Goal: Task Accomplishment & Management: Use online tool/utility

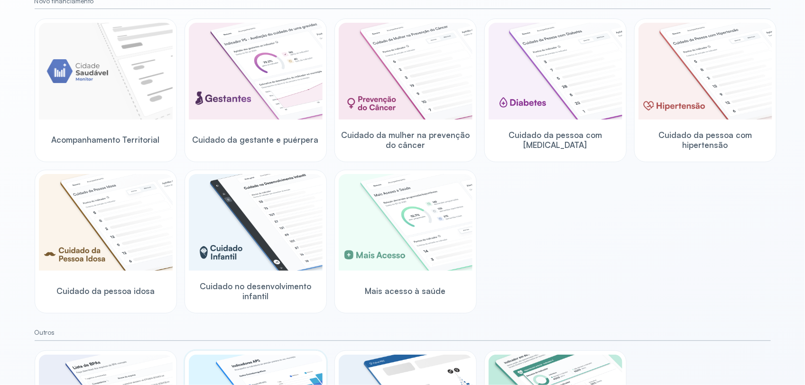
scroll to position [8, 0]
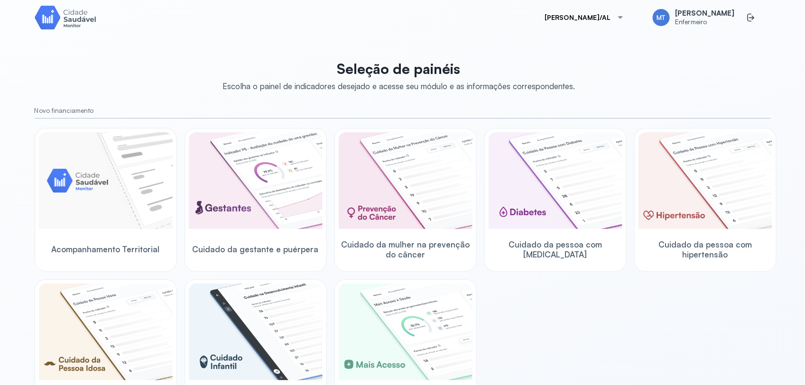
click at [121, 203] on img at bounding box center [106, 180] width 134 height 97
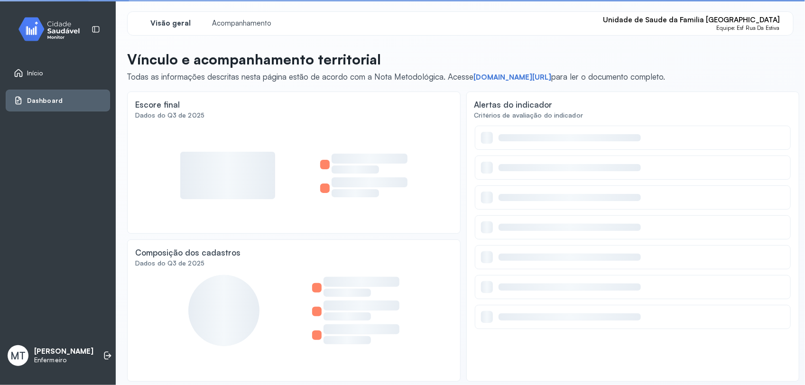
click at [234, 25] on span "Acompanhamento" at bounding box center [242, 23] width 59 height 9
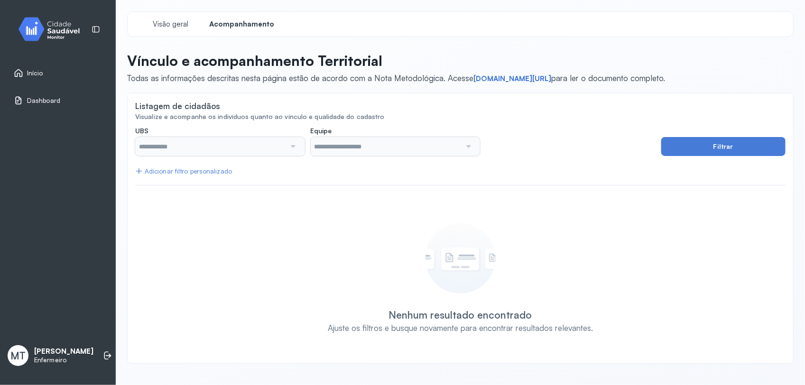
type input "**********"
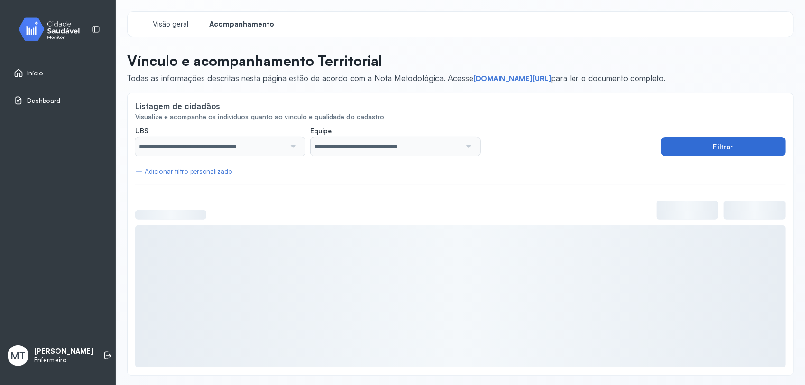
click at [679, 146] on button "Filtrar" at bounding box center [724, 146] width 124 height 19
click at [695, 150] on button "Filtrar" at bounding box center [724, 146] width 124 height 19
click at [715, 145] on button "Filtrar" at bounding box center [724, 146] width 124 height 19
click at [693, 144] on button "Filtrar" at bounding box center [724, 146] width 124 height 19
click at [698, 146] on button "Filtrar" at bounding box center [724, 146] width 124 height 19
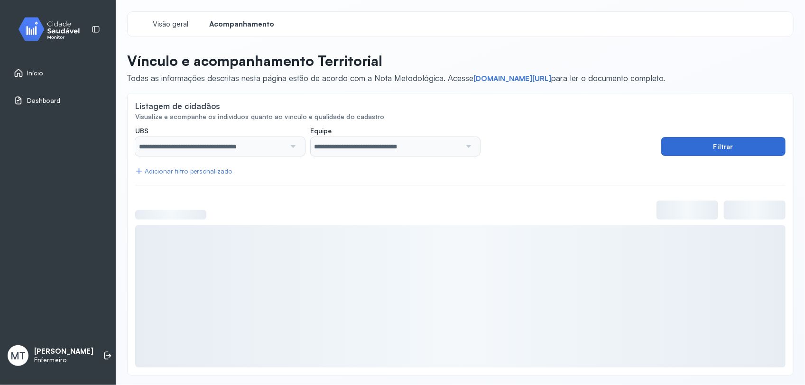
click at [698, 146] on button "Filtrar" at bounding box center [724, 146] width 124 height 19
click at [711, 146] on button "Filtrar" at bounding box center [724, 146] width 124 height 19
click at [712, 146] on button "Filtrar" at bounding box center [724, 146] width 124 height 19
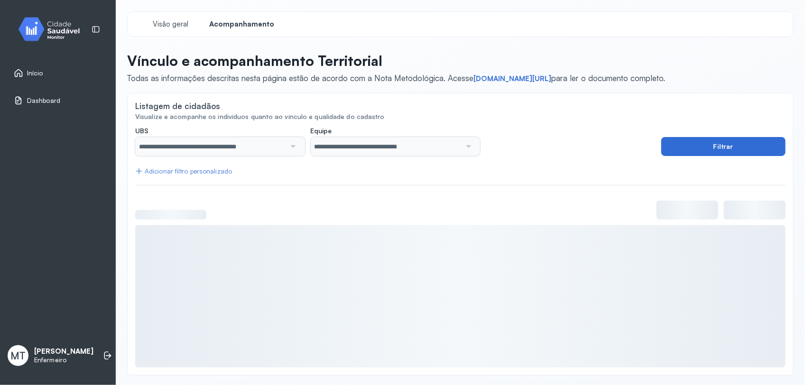
click at [713, 146] on button "Filtrar" at bounding box center [724, 146] width 124 height 19
click at [734, 146] on button "Filtrar" at bounding box center [724, 146] width 124 height 19
click at [687, 147] on button "Filtrar" at bounding box center [724, 146] width 124 height 19
click at [697, 143] on button "Filtrar" at bounding box center [724, 146] width 124 height 19
click at [718, 149] on button "Filtrar" at bounding box center [724, 146] width 124 height 19
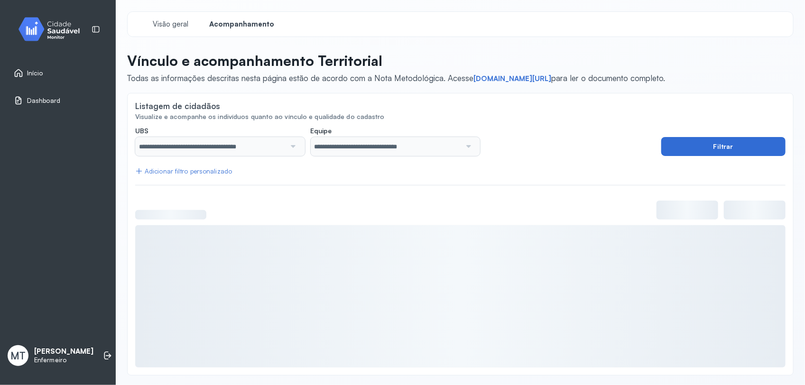
click at [718, 149] on button "Filtrar" at bounding box center [724, 146] width 124 height 19
click at [717, 149] on button "Filtrar" at bounding box center [724, 146] width 124 height 19
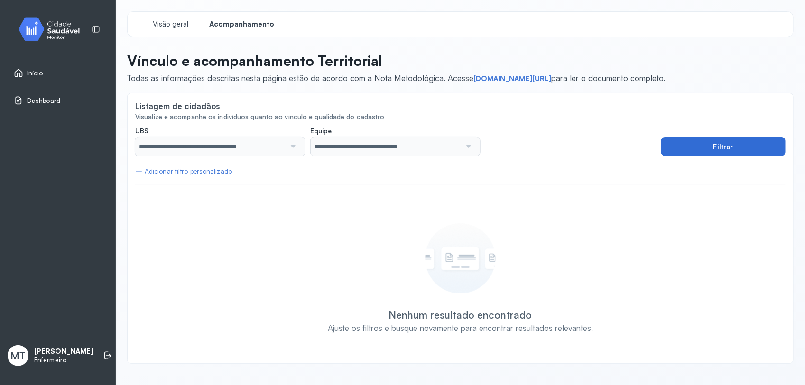
click at [727, 143] on button "Filtrar" at bounding box center [724, 146] width 124 height 19
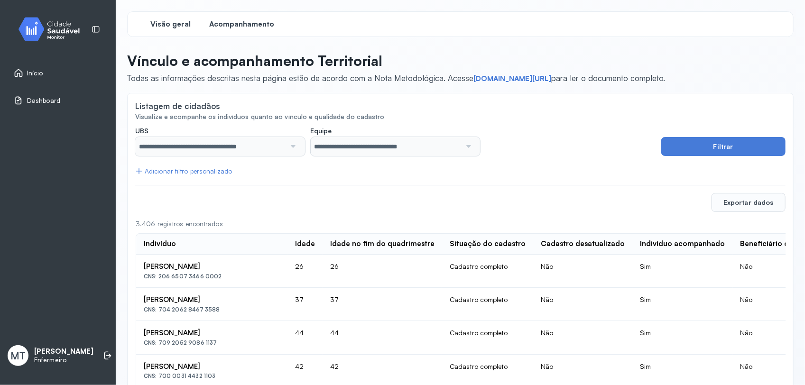
click at [166, 26] on span "Visão geral" at bounding box center [171, 24] width 40 height 9
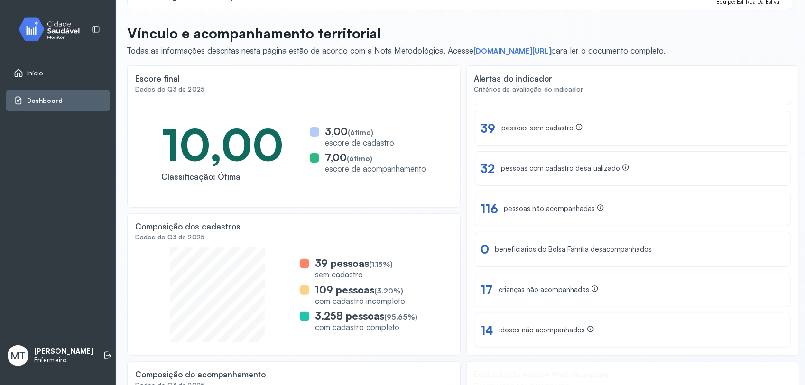
scroll to position [145, 0]
